Goal: Information Seeking & Learning: Find specific fact

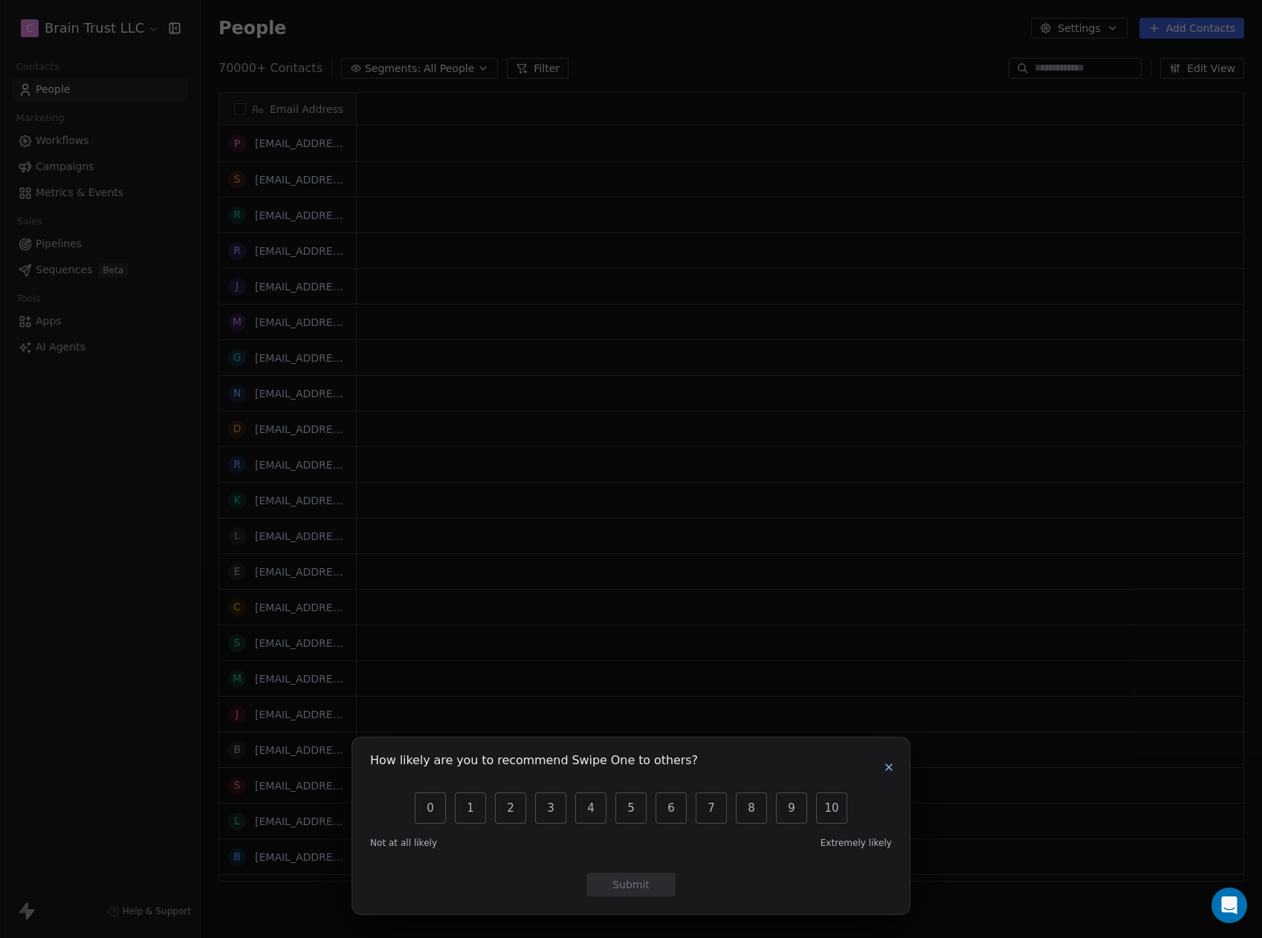
scroll to position [12, 12]
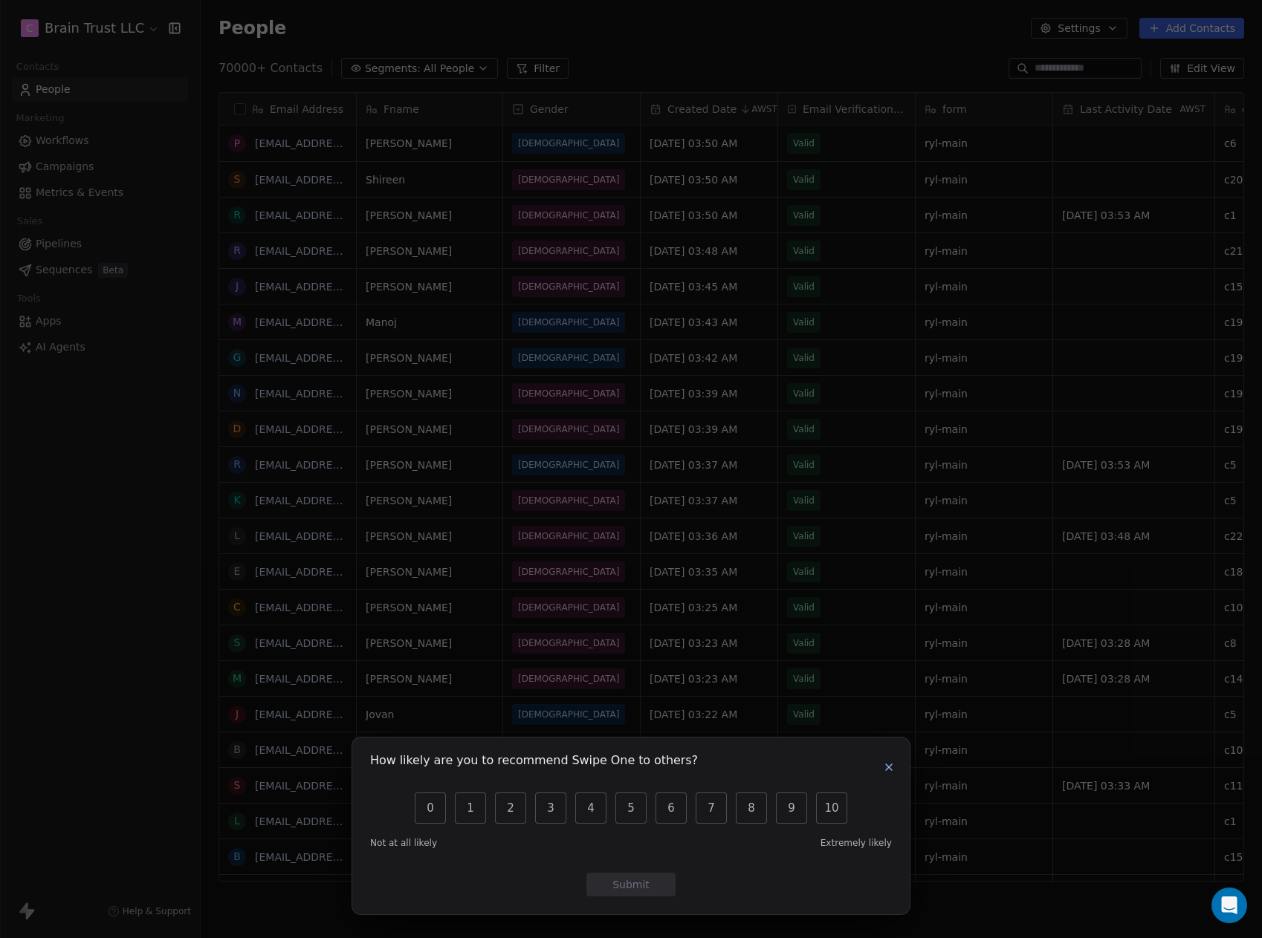
click at [890, 773] on icon "button" at bounding box center [889, 768] width 12 height 12
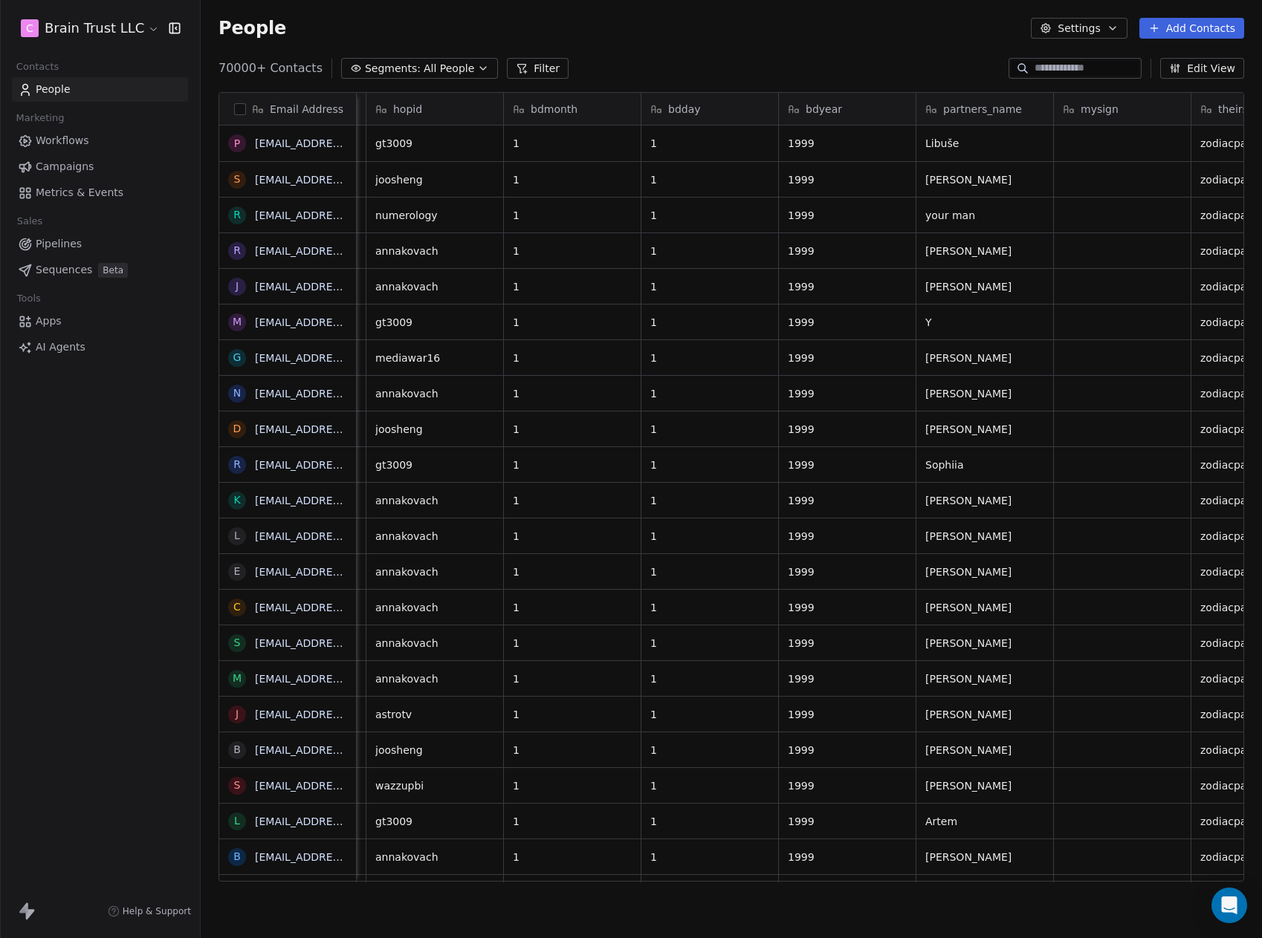
scroll to position [0, 1368]
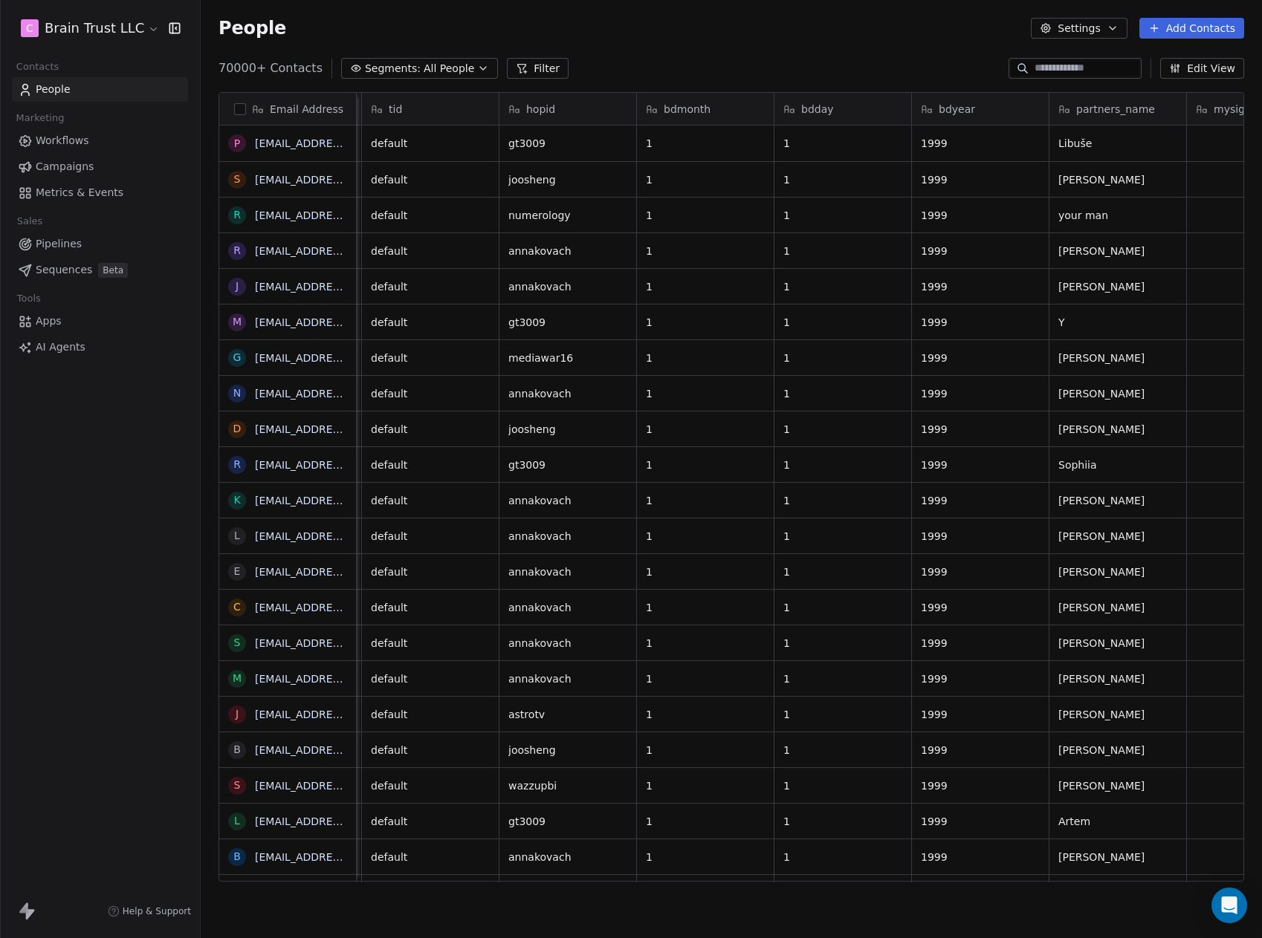
click at [1124, 71] on input at bounding box center [1086, 68] width 104 height 15
paste input "**********"
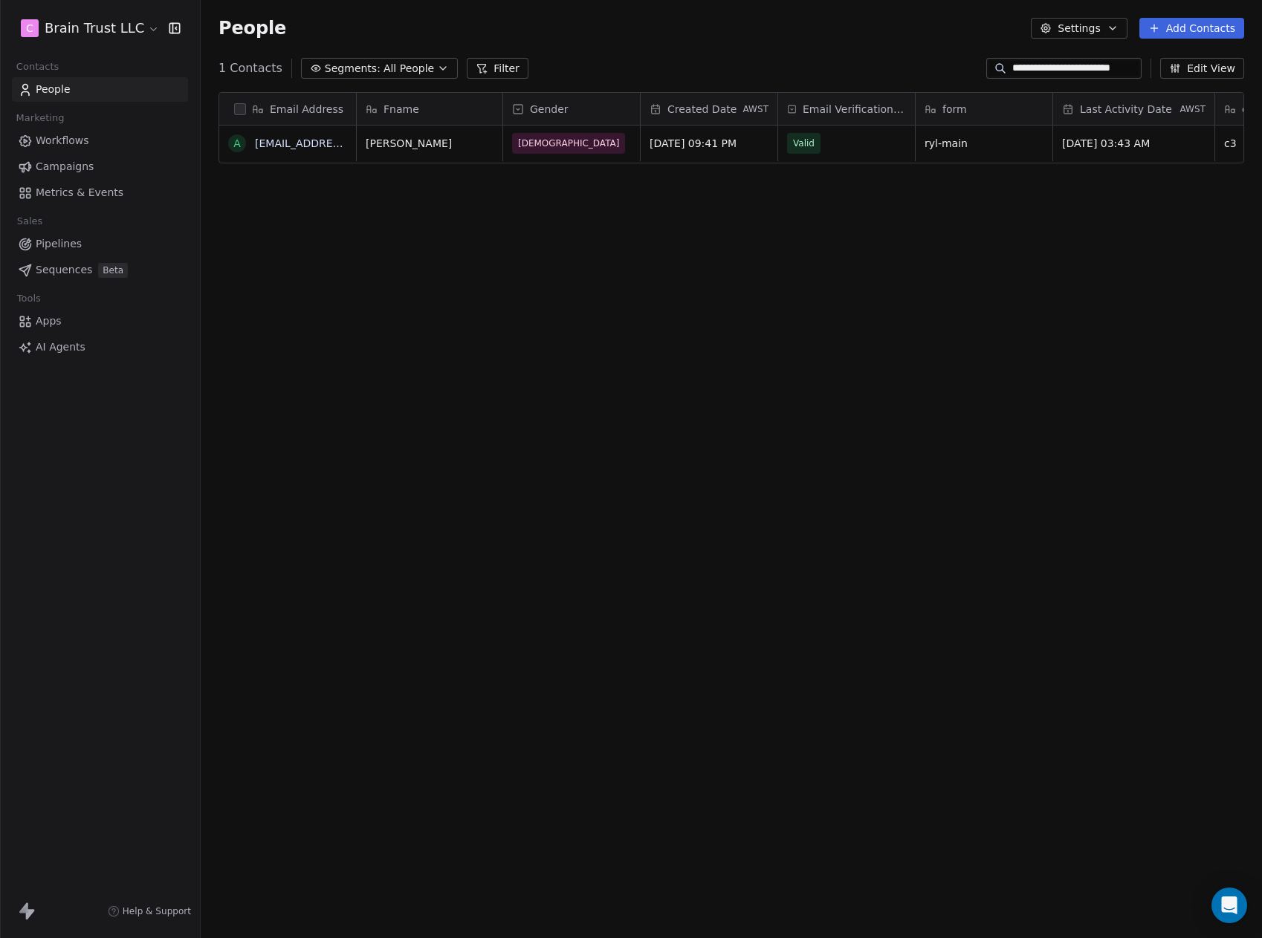
scroll to position [0, 0]
type input "**********"
drag, startPoint x: 1152, startPoint y: 143, endPoint x: 1235, endPoint y: 236, distance: 124.7
click at [1184, 241] on div "Email Address a [EMAIL_ADDRESS][DOMAIN_NAME] Fname Gender Created Date AWST Ema…" at bounding box center [731, 492] width 1061 height 825
click at [710, 108] on span "Created Date" at bounding box center [701, 109] width 69 height 15
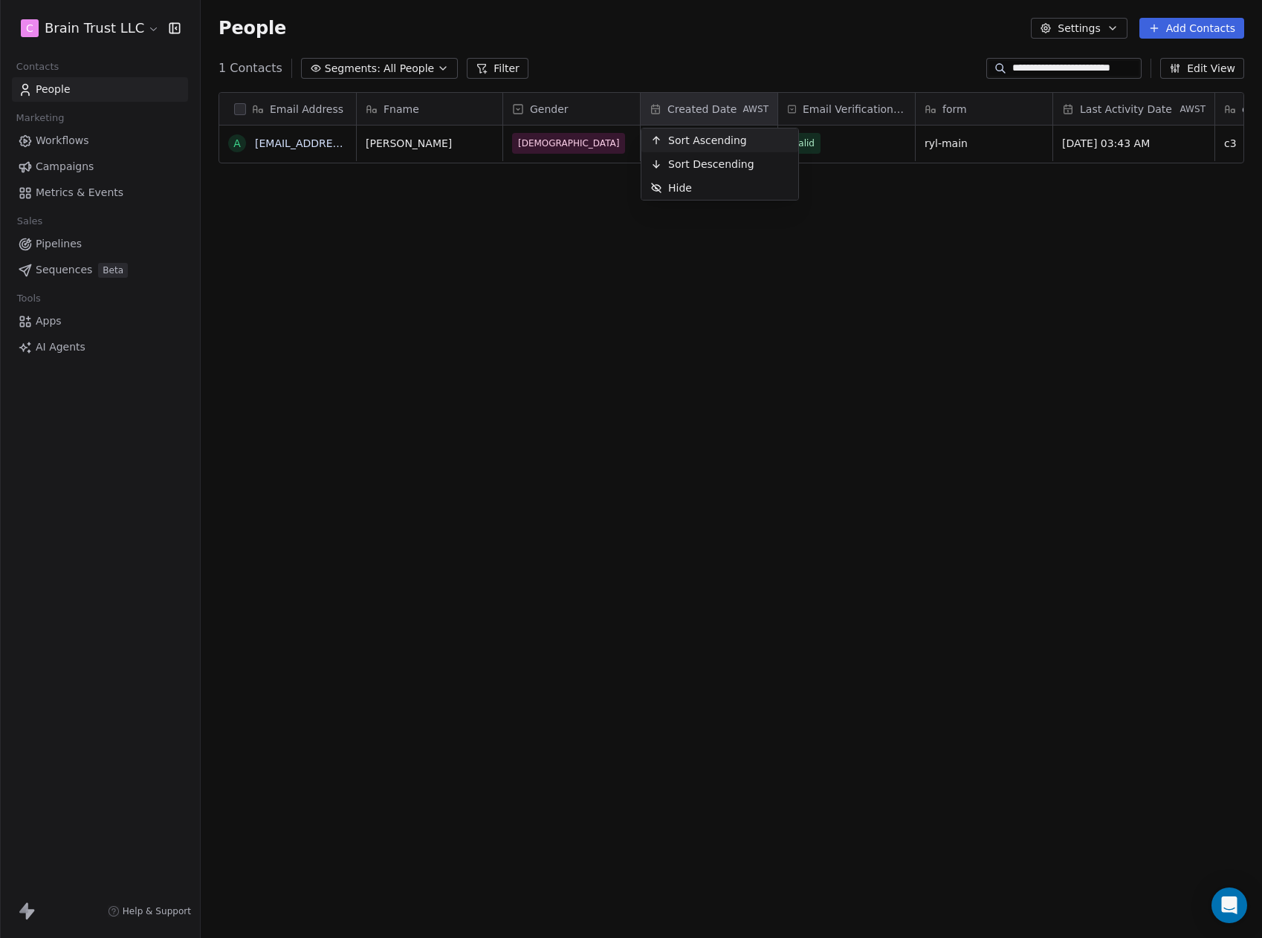
click at [710, 108] on html "**********" at bounding box center [631, 469] width 1262 height 938
click at [1092, 65] on input "**********" at bounding box center [1075, 68] width 126 height 15
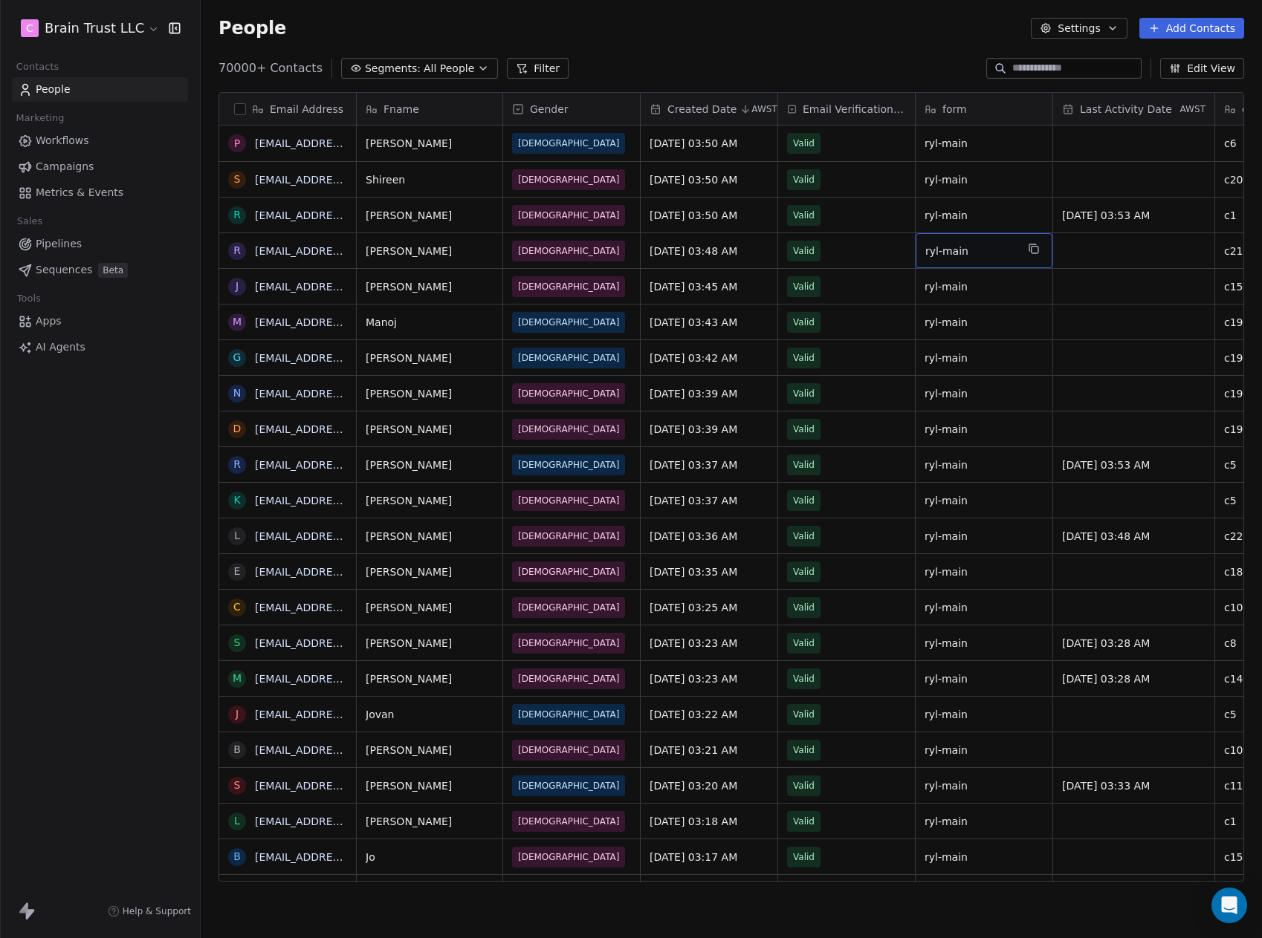
click at [548, 69] on button "Filter" at bounding box center [538, 68] width 62 height 21
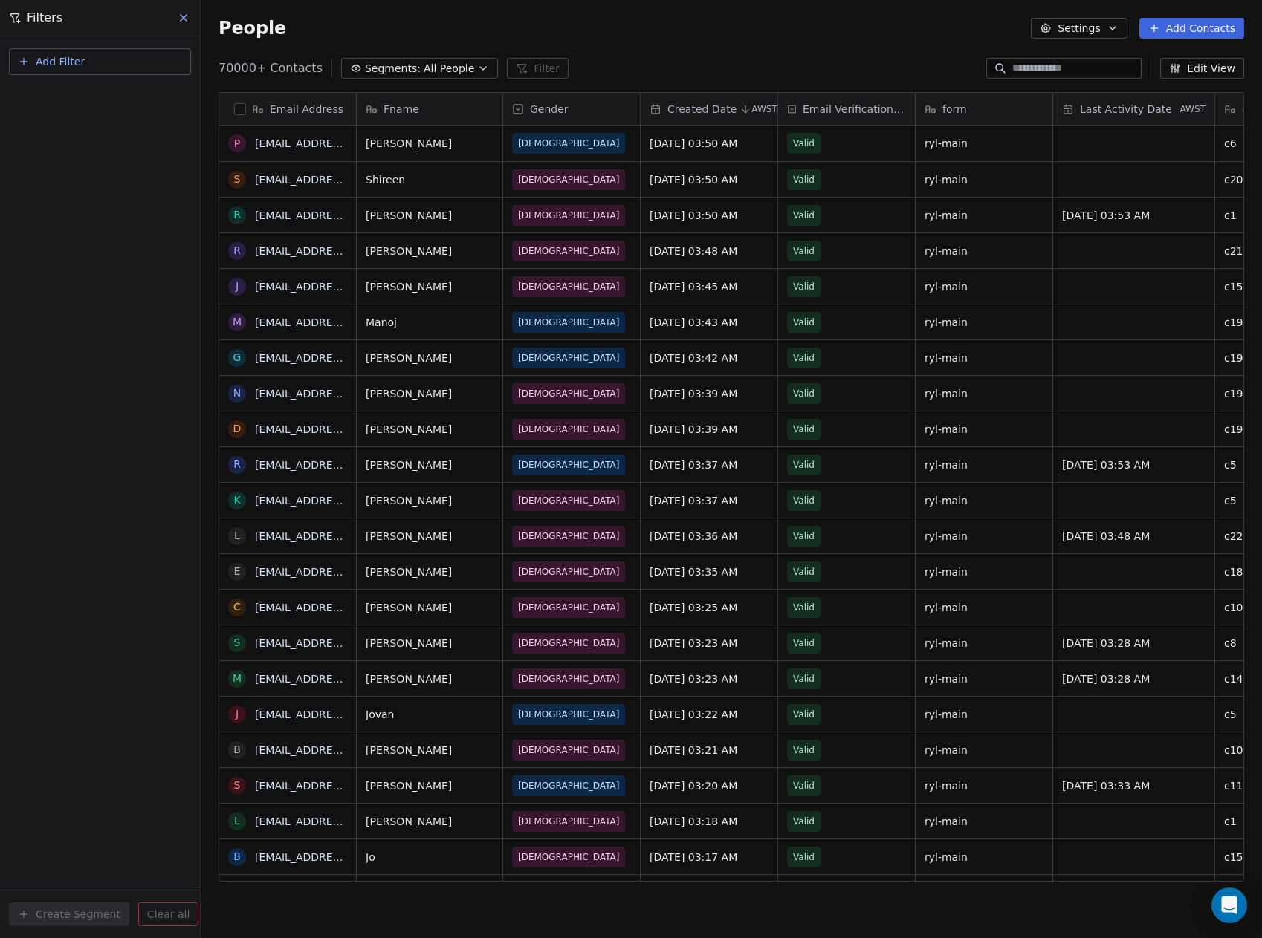
click at [96, 66] on button "Add Filter" at bounding box center [100, 61] width 182 height 27
click at [80, 129] on div "Contact activity" at bounding box center [100, 120] width 169 height 24
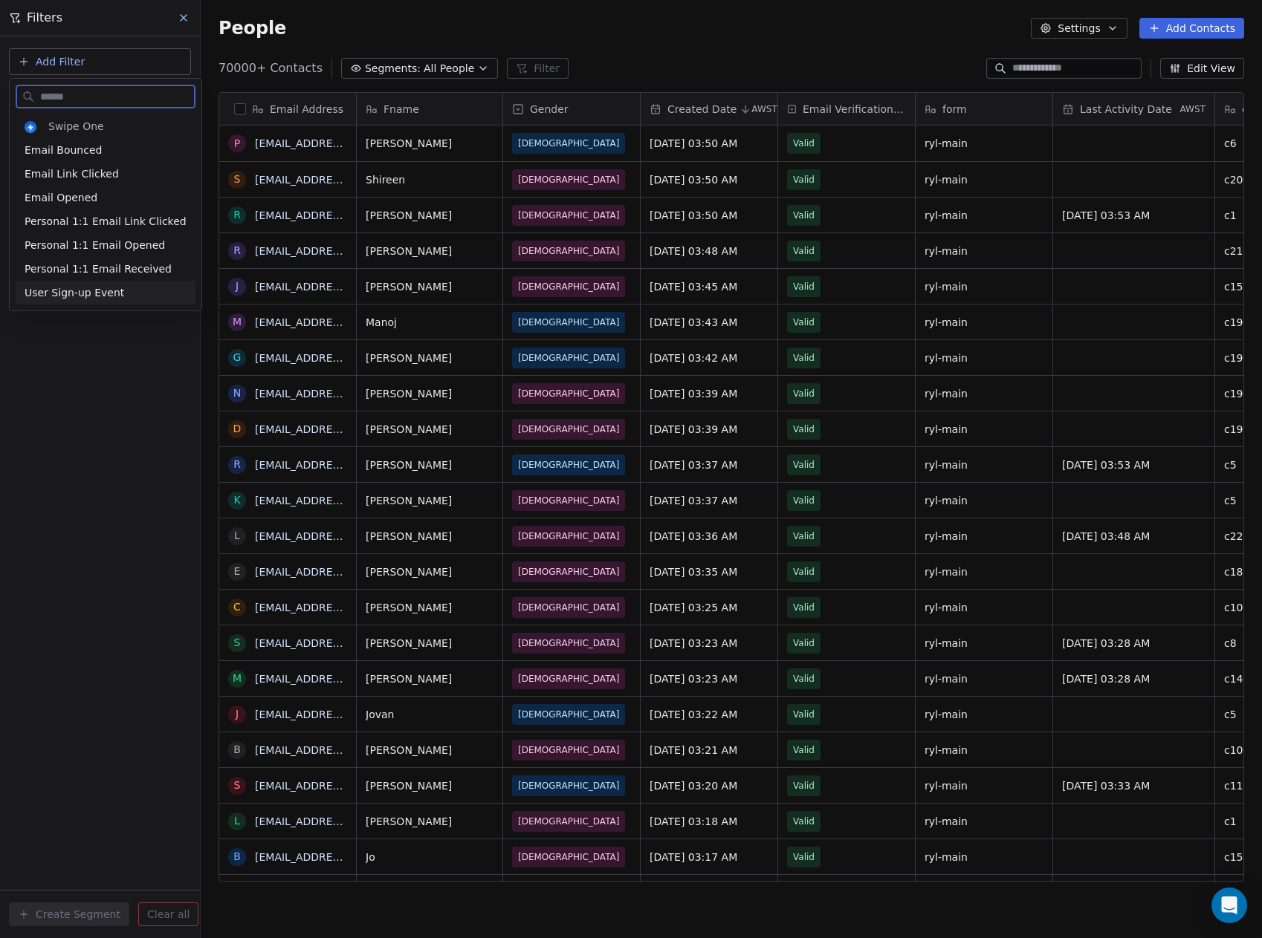
click at [132, 290] on div "User Sign-up Event" at bounding box center [106, 292] width 162 height 15
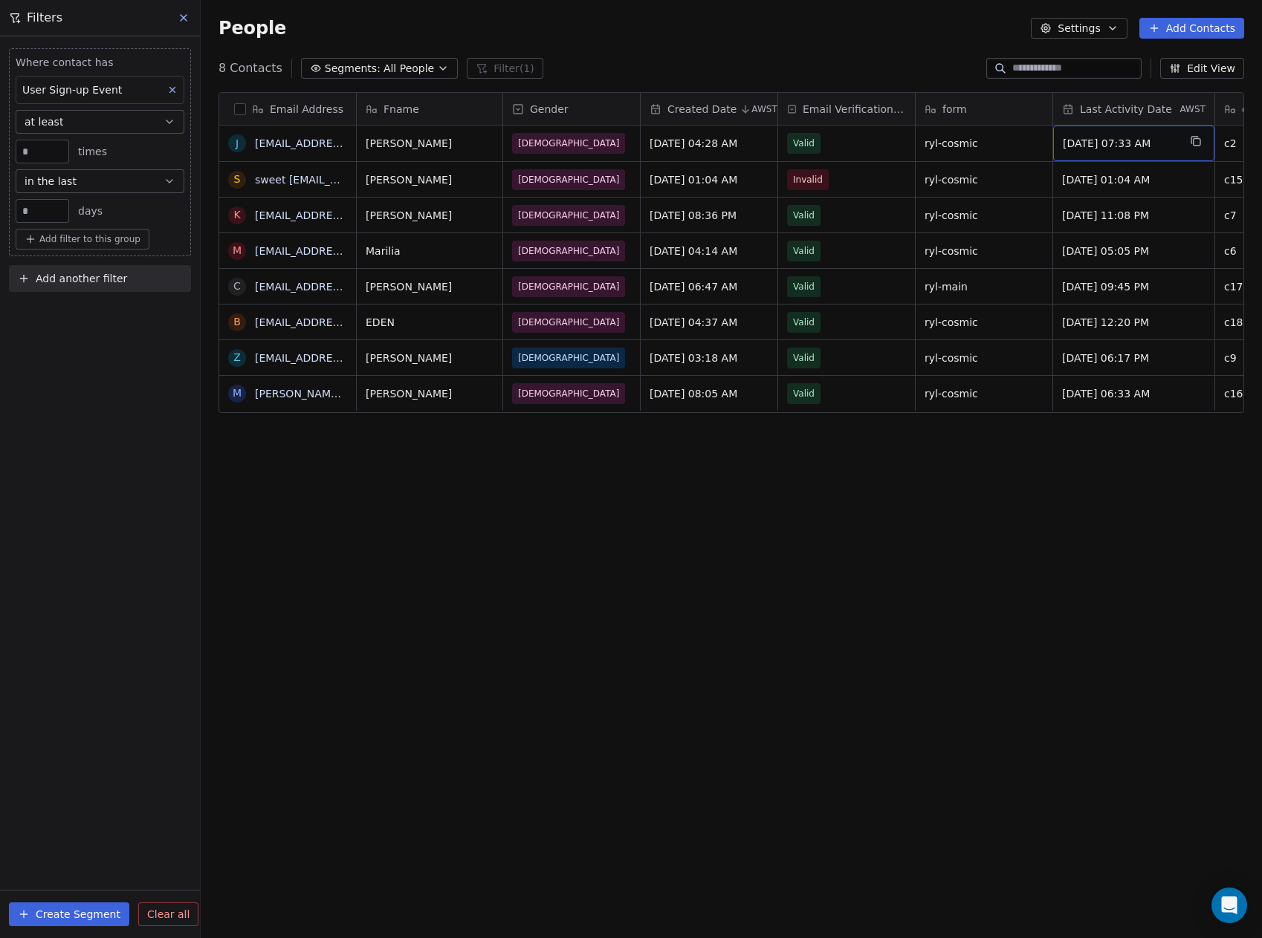
drag, startPoint x: 1105, startPoint y: 155, endPoint x: 1224, endPoint y: 192, distance: 125.0
click at [845, 619] on div "Email Address J [EMAIL_ADDRESS][DOMAIN_NAME] s sweet [EMAIL_ADDRESS][DOMAIN_NAM…" at bounding box center [731, 492] width 1061 height 825
click at [310, 211] on link "[EMAIL_ADDRESS][DOMAIN_NAME]" at bounding box center [346, 216] width 182 height 12
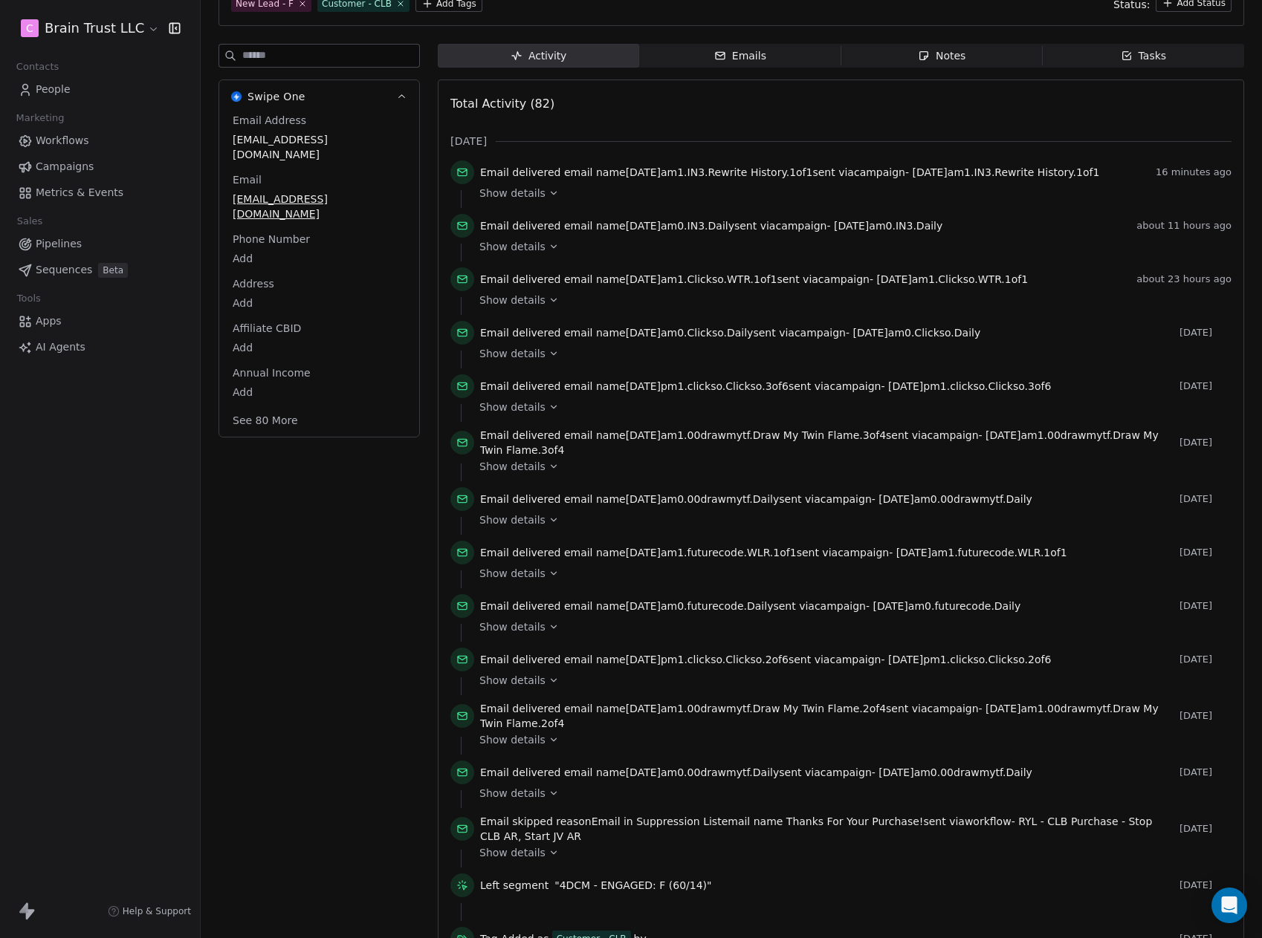
scroll to position [149, 0]
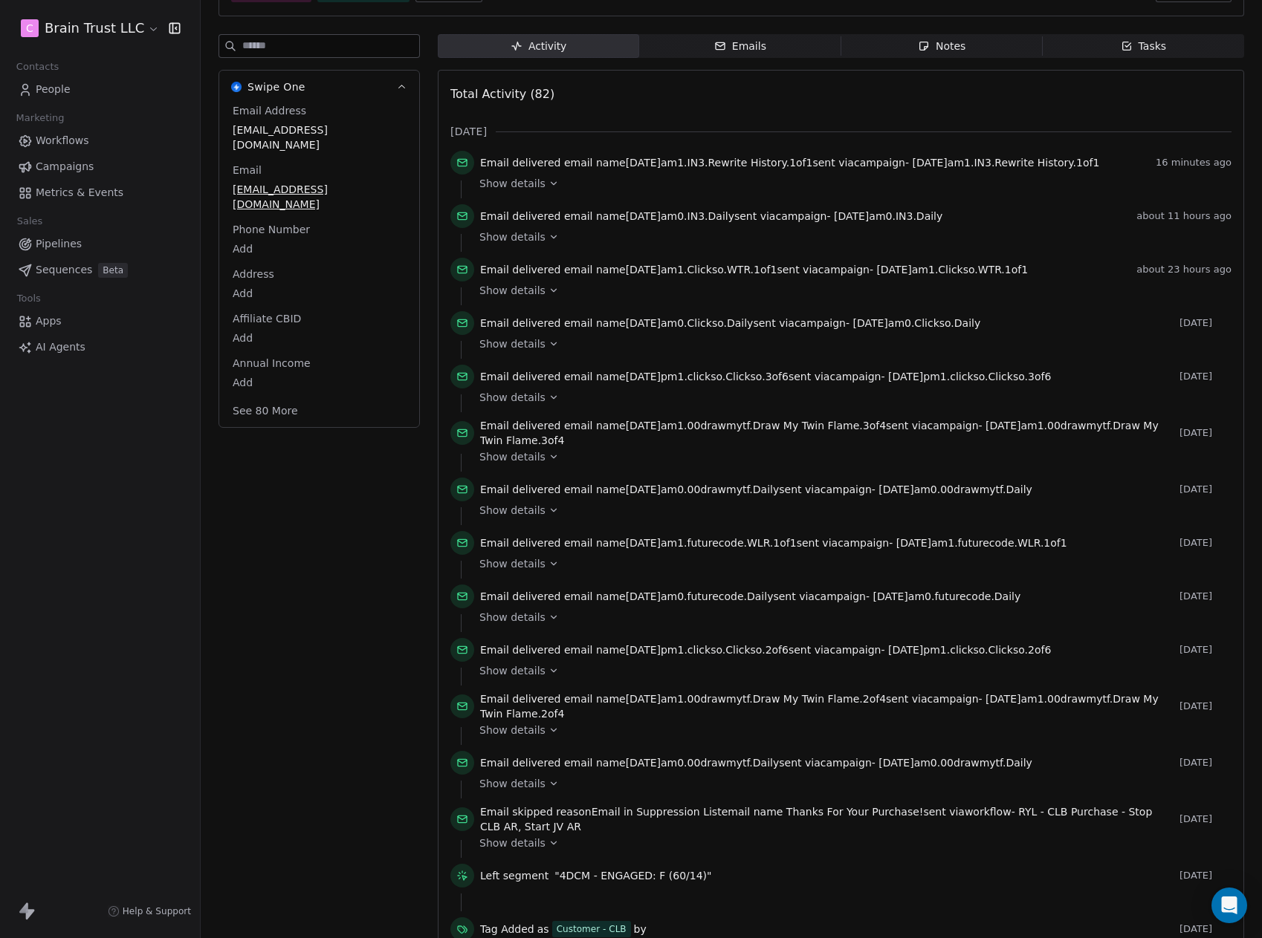
click at [277, 366] on div "Email Address [EMAIL_ADDRESS][DOMAIN_NAME] Email [EMAIL_ADDRESS][DOMAIN_NAME] P…" at bounding box center [319, 262] width 179 height 318
click at [278, 398] on button "See 80 More" at bounding box center [265, 411] width 83 height 27
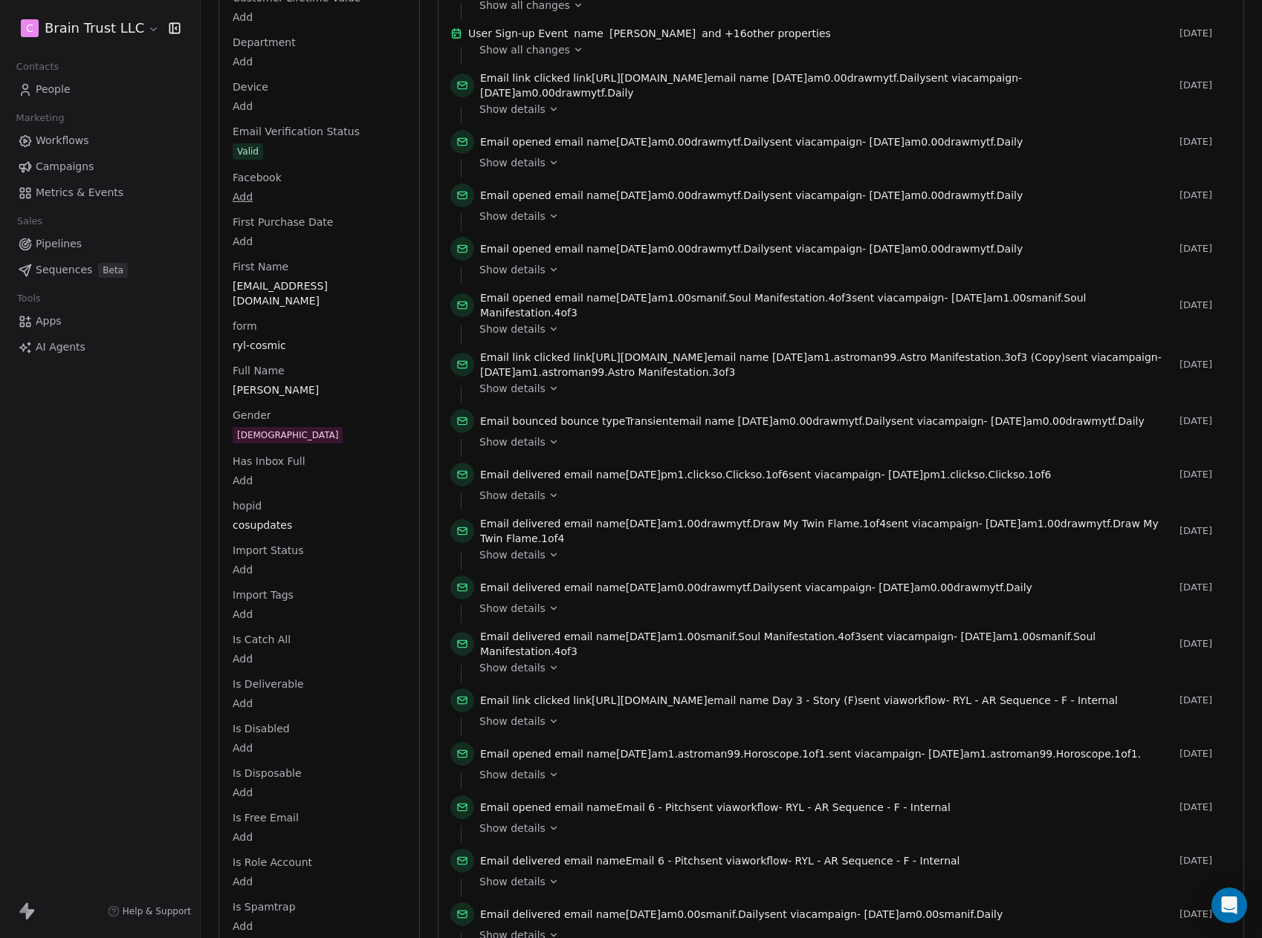
scroll to position [1189, 0]
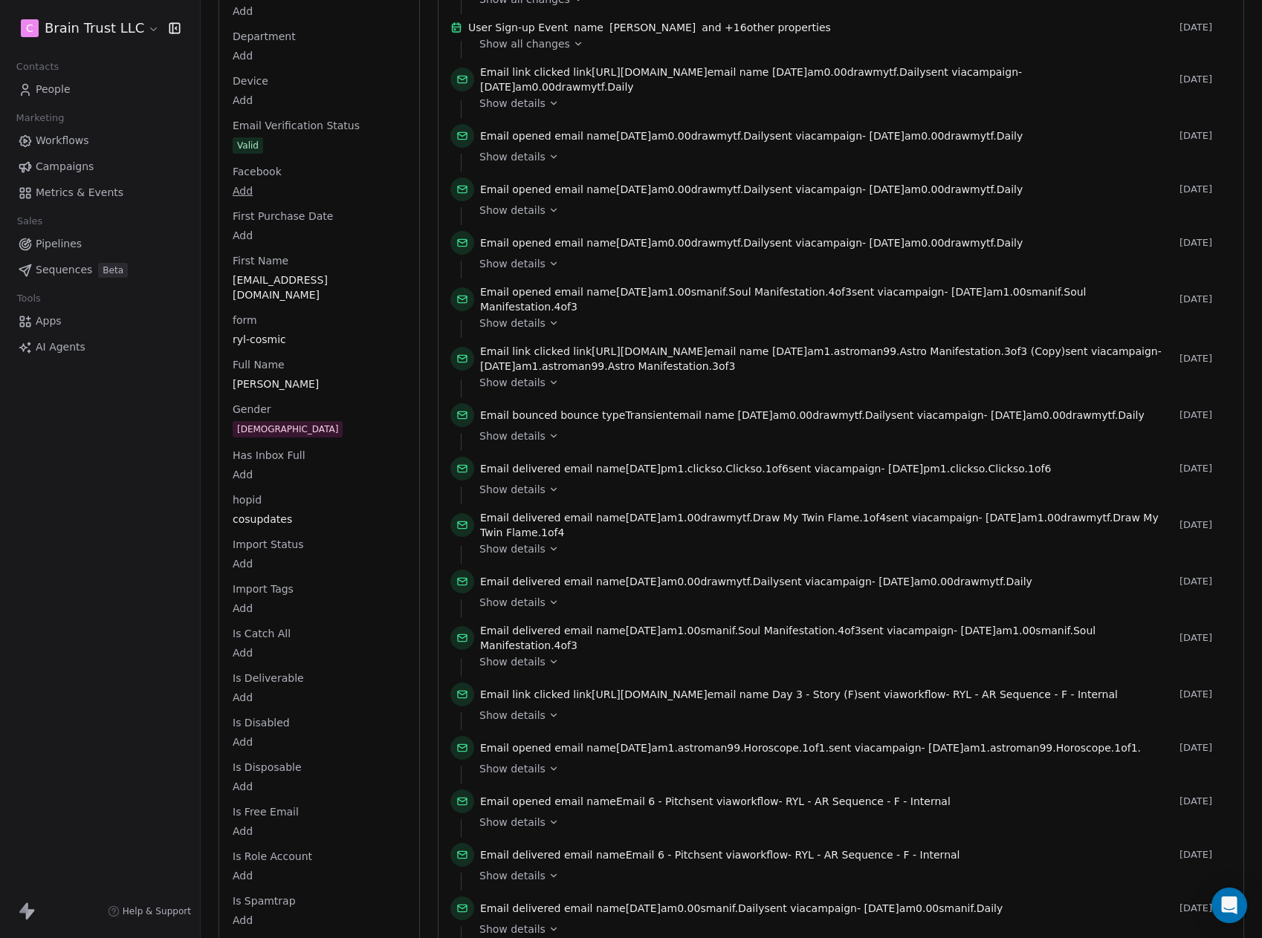
click at [266, 493] on div "hopid cosupdates" at bounding box center [319, 511] width 179 height 36
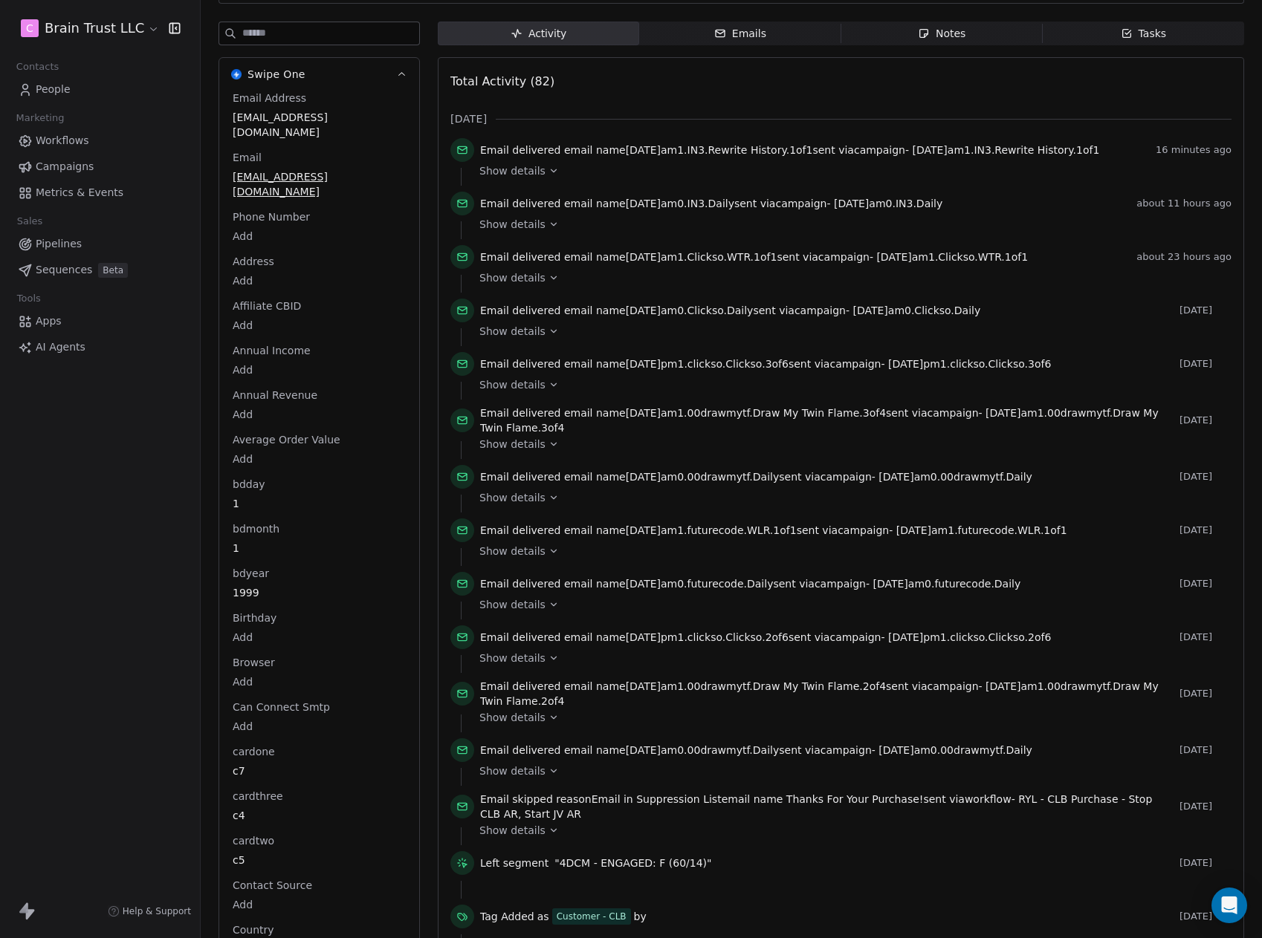
scroll to position [0, 0]
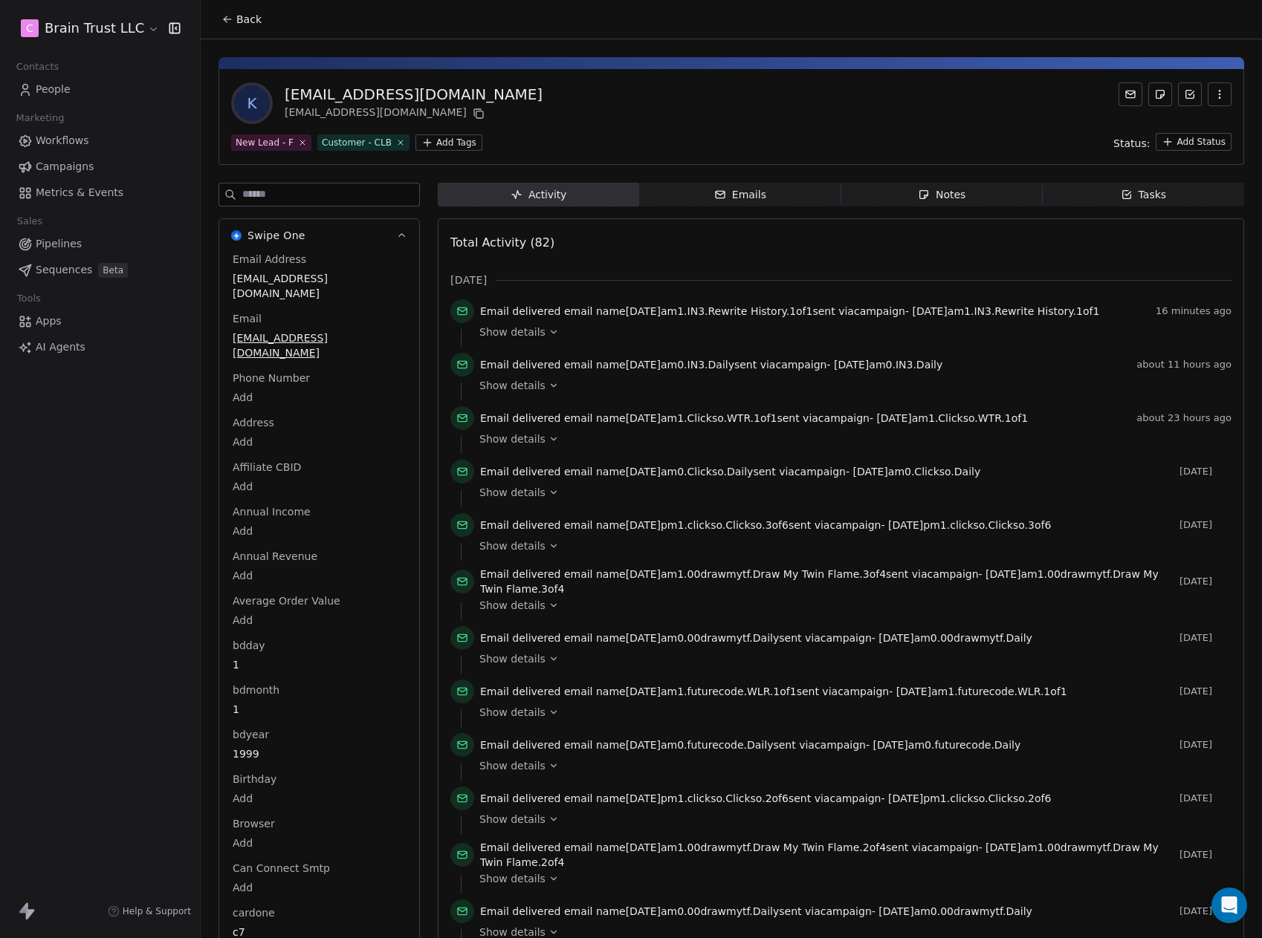
click at [60, 85] on span "People" at bounding box center [53, 90] width 35 height 16
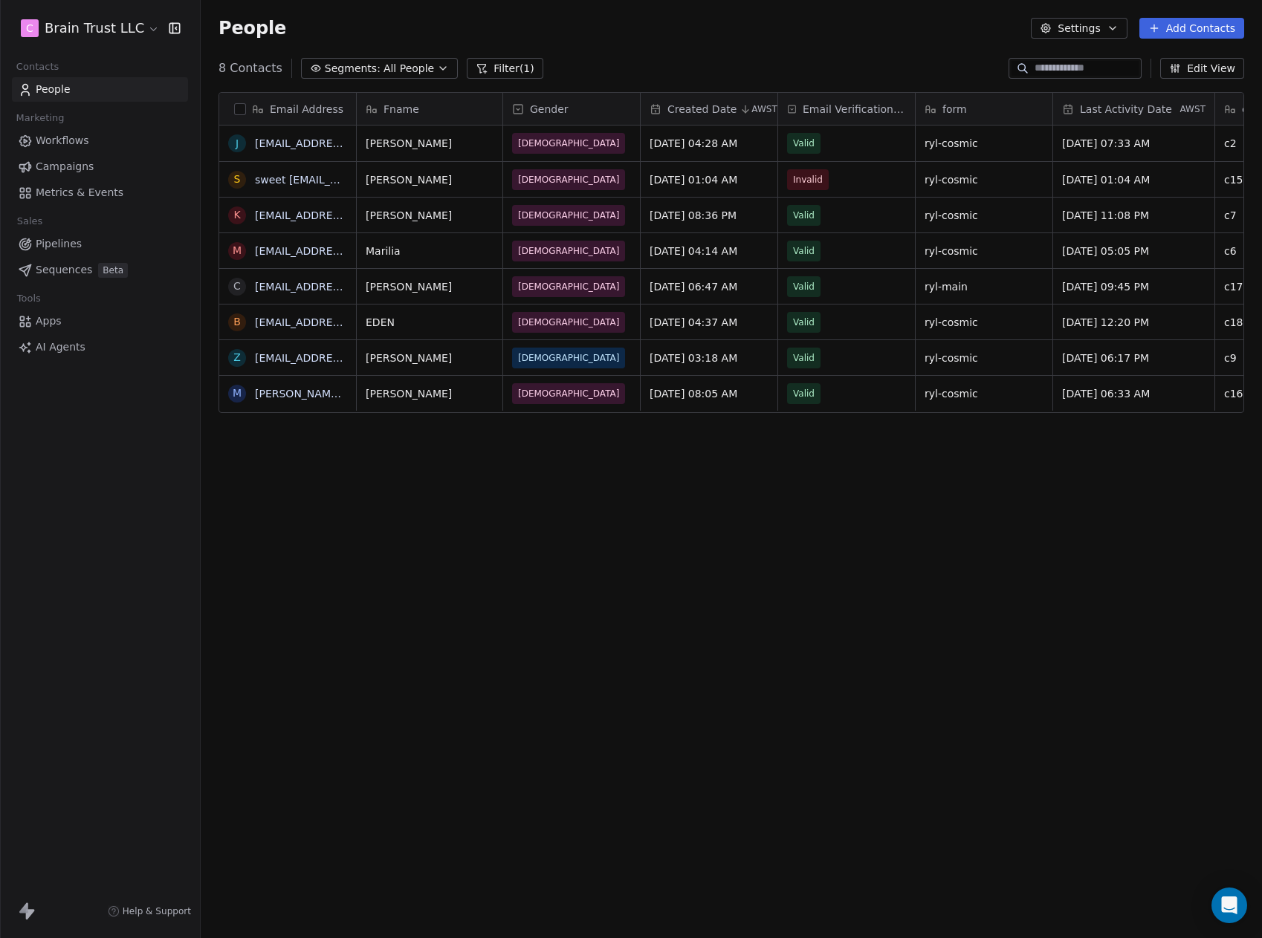
scroll to position [815, 1050]
click at [1041, 75] on input at bounding box center [1086, 68] width 104 height 15
paste input "**********"
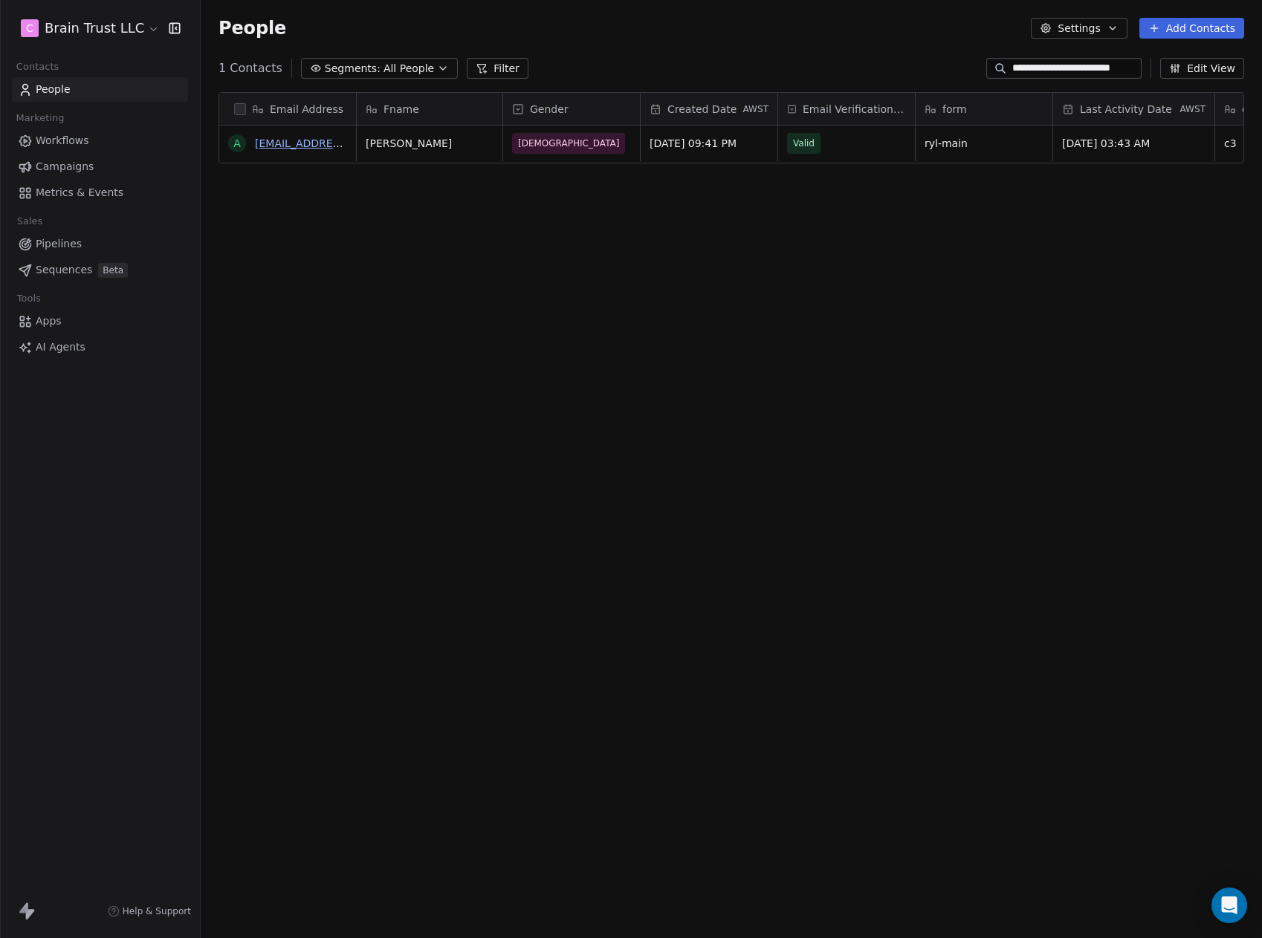
type input "**********"
click at [288, 144] on link "[EMAIL_ADDRESS][DOMAIN_NAME]" at bounding box center [346, 143] width 182 height 12
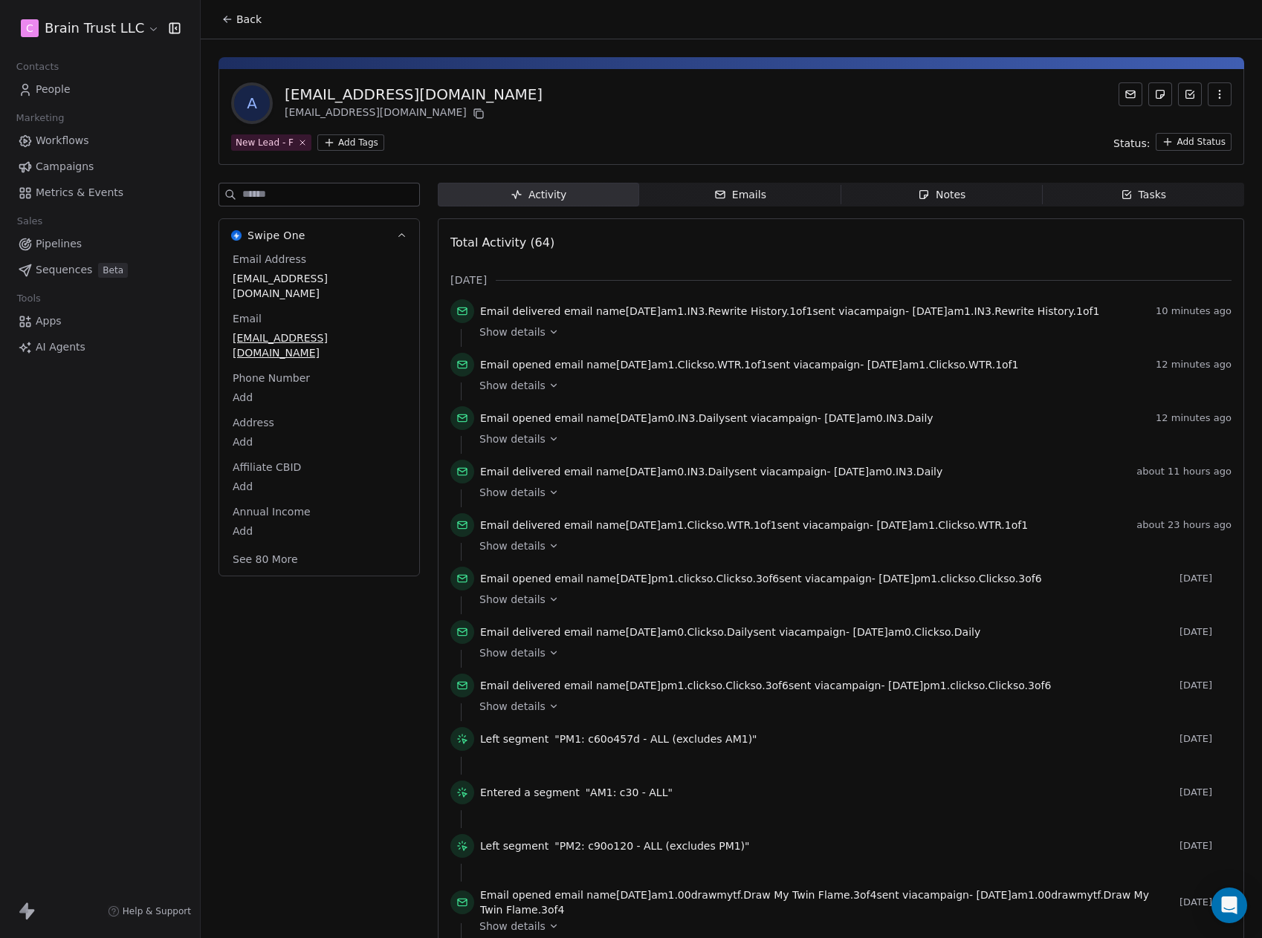
click at [284, 515] on div "Email Address [EMAIL_ADDRESS][DOMAIN_NAME] Email [EMAIL_ADDRESS][DOMAIN_NAME] P…" at bounding box center [319, 411] width 179 height 318
click at [284, 546] on button "See 80 More" at bounding box center [265, 559] width 83 height 27
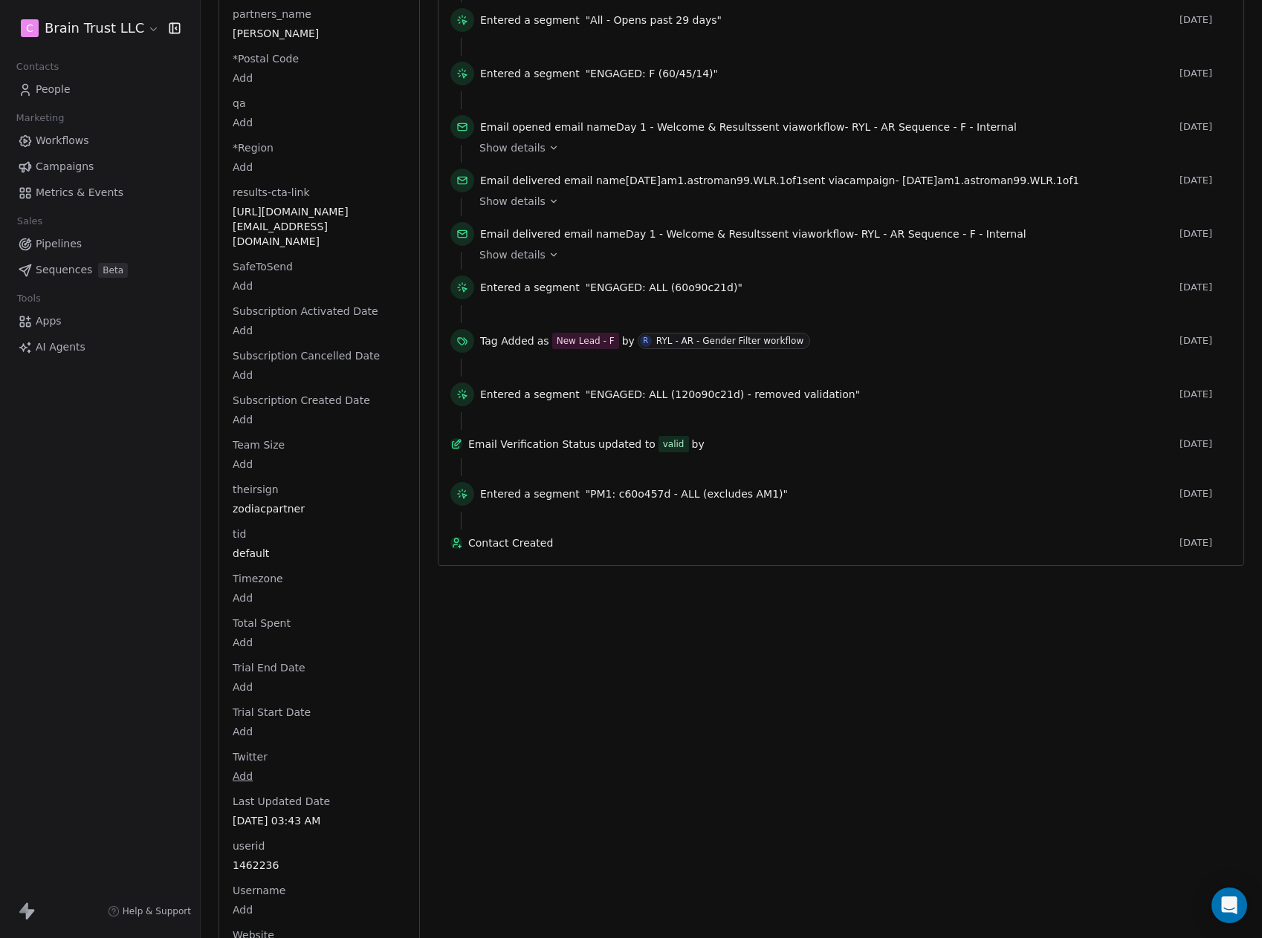
scroll to position [3203, 0]
